Goal: Task Accomplishment & Management: Use online tool/utility

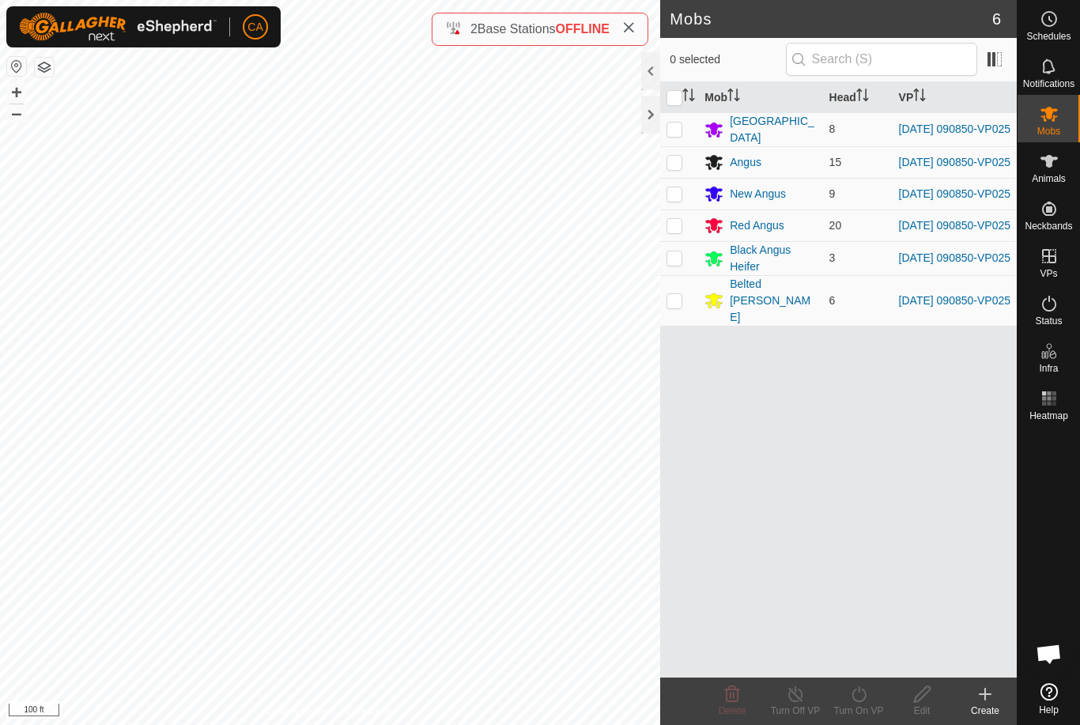
click at [667, 101] on input "checkbox" at bounding box center [674, 98] width 16 height 16
checkbox input "true"
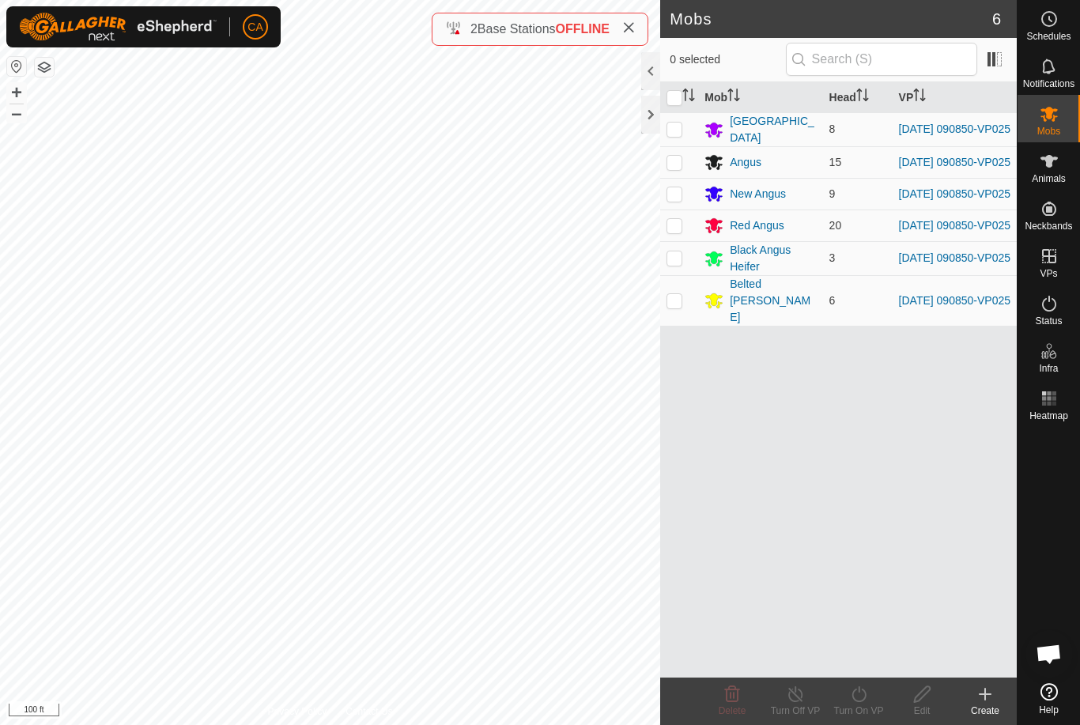
checkbox input "true"
click at [862, 697] on icon at bounding box center [859, 694] width 20 height 19
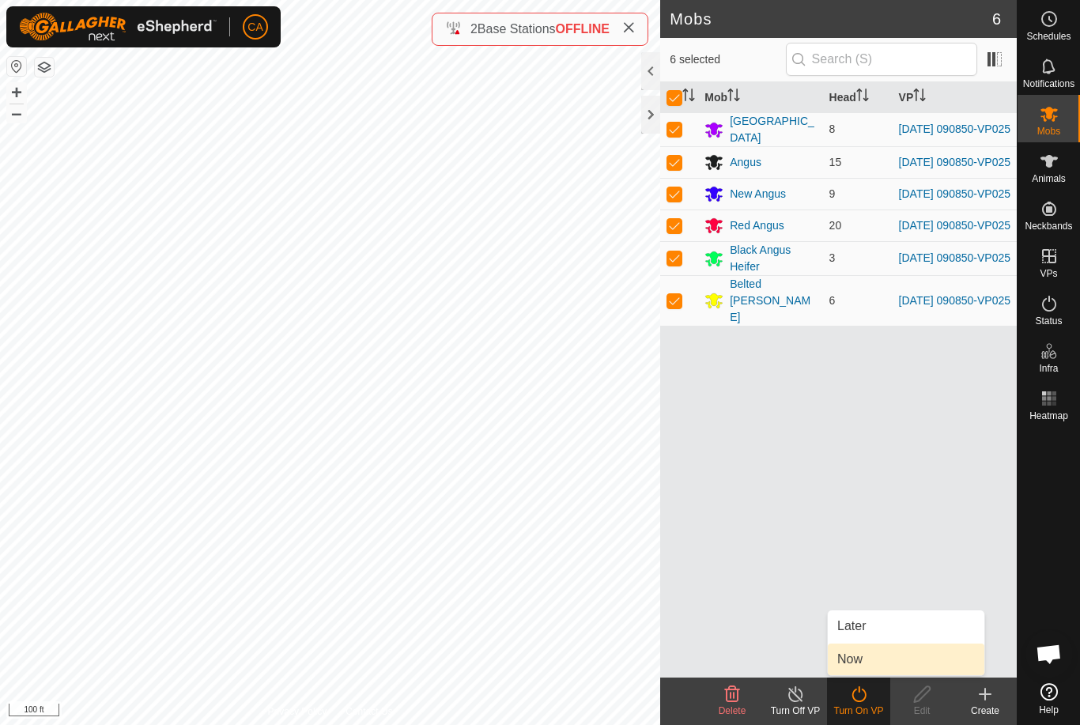
click at [892, 664] on link "Now" at bounding box center [906, 660] width 157 height 32
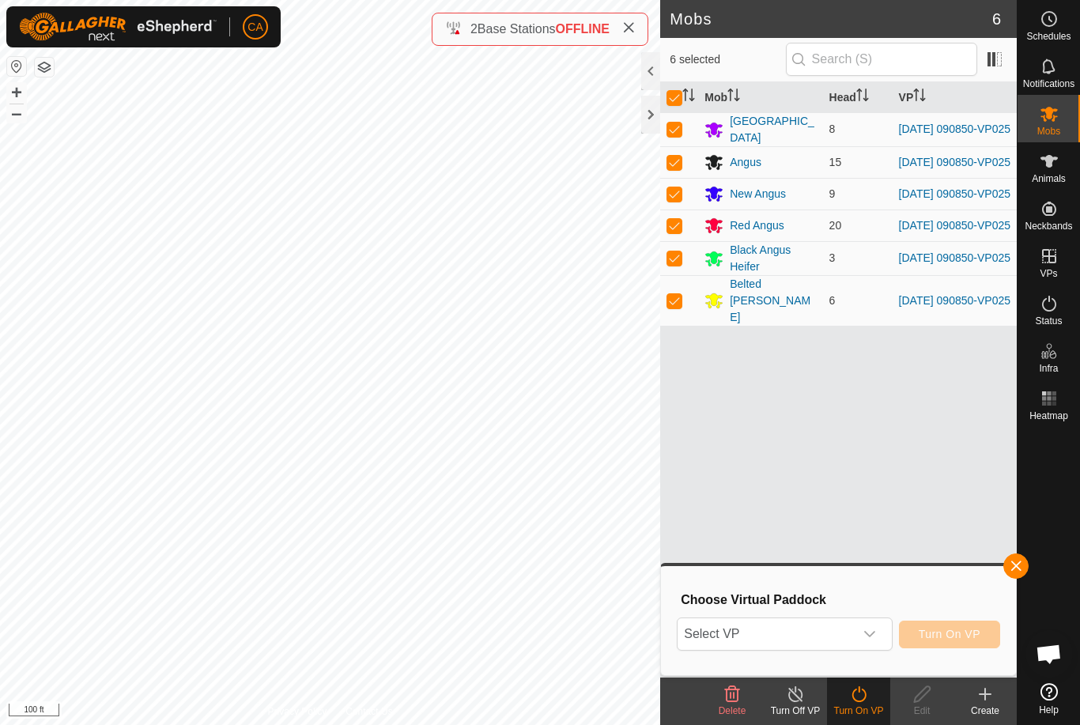
click at [836, 636] on span "Select VP" at bounding box center [766, 634] width 176 height 32
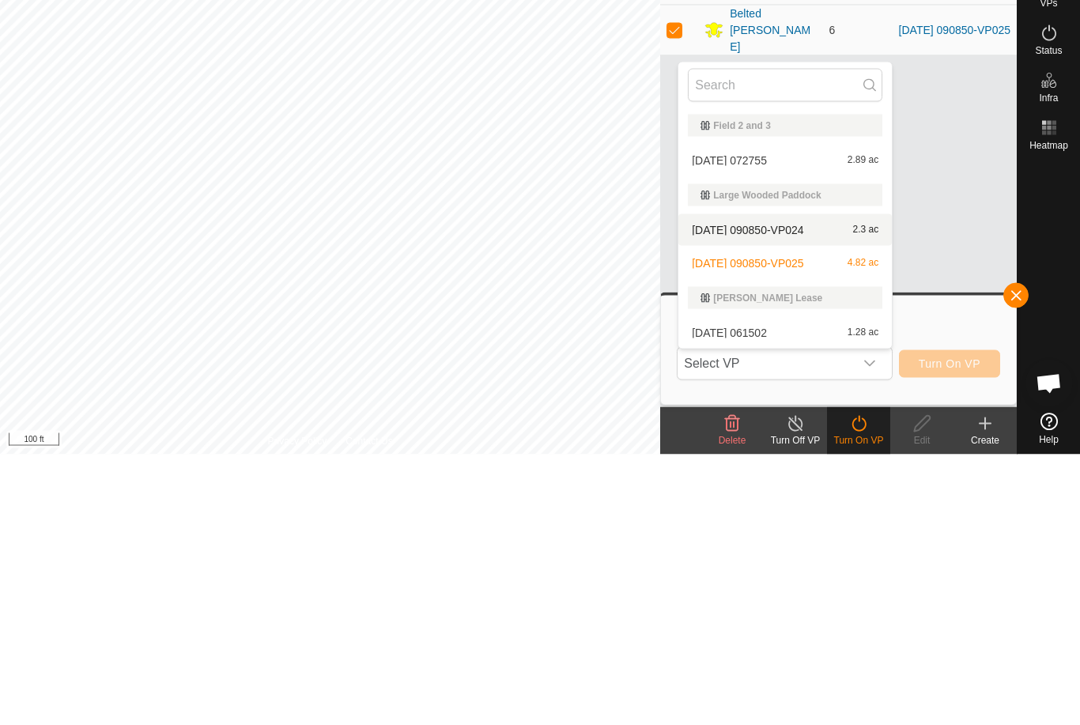
click at [822, 491] on div "[DATE] 090850-VP024 2.3 ac" at bounding box center [785, 500] width 194 height 19
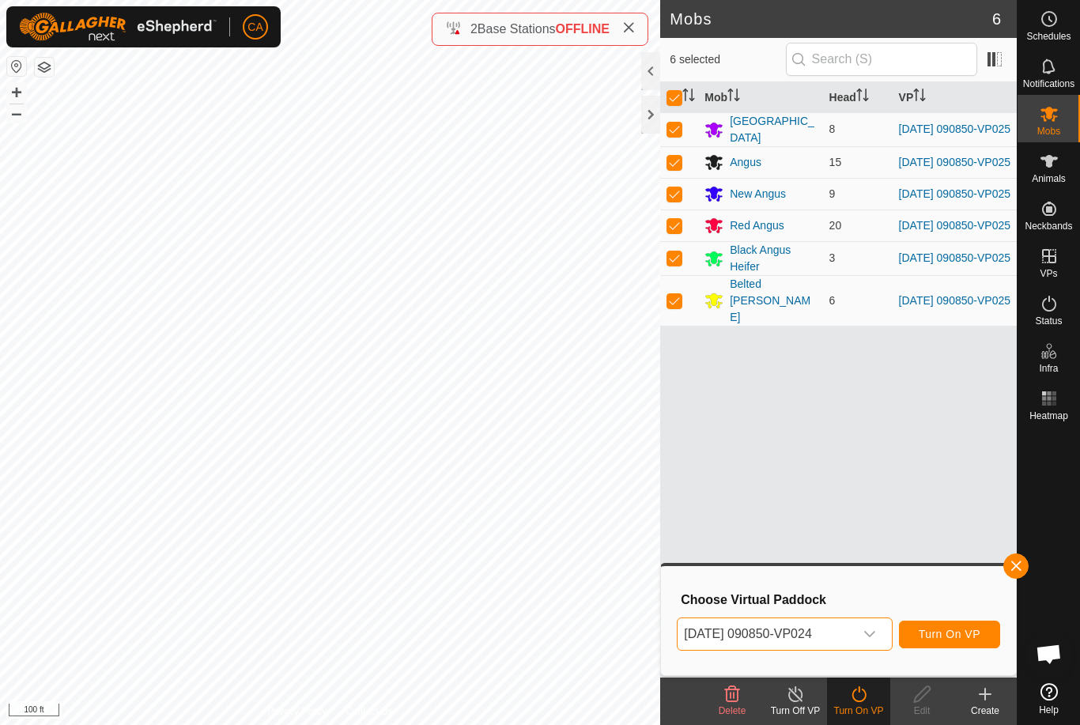
click at [965, 632] on span "Turn On VP" at bounding box center [950, 634] width 62 height 13
